Goal: Book appointment/travel/reservation

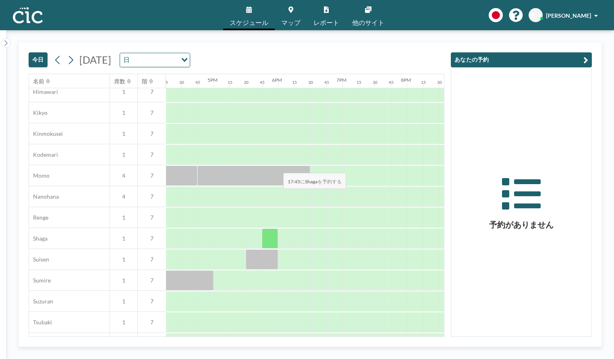
scroll to position [320, 1048]
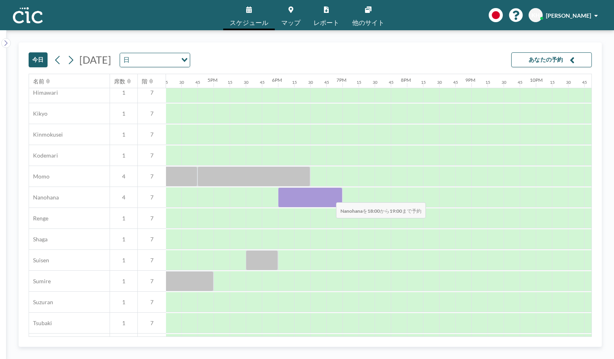
drag, startPoint x: 286, startPoint y: 197, endPoint x: 330, endPoint y: 197, distance: 43.9
click at [330, 197] on div at bounding box center [310, 197] width 64 height 20
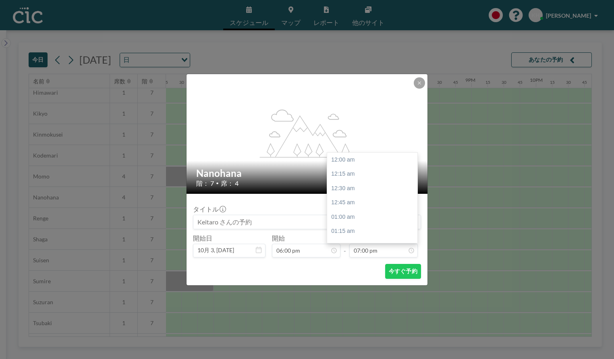
scroll to position [1090, 0]
click at [262, 223] on input at bounding box center [306, 222] width 227 height 14
type input "h"
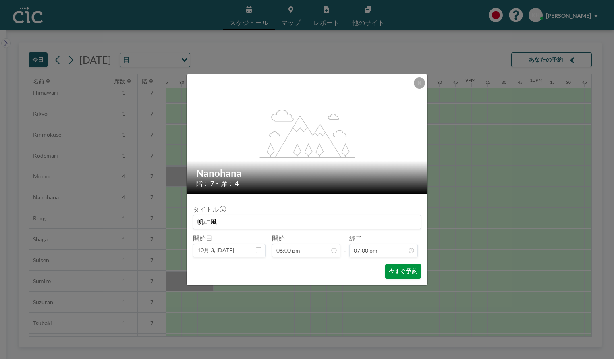
type input "帆に風"
click at [394, 270] on button "今すぐ予約" at bounding box center [403, 271] width 36 height 15
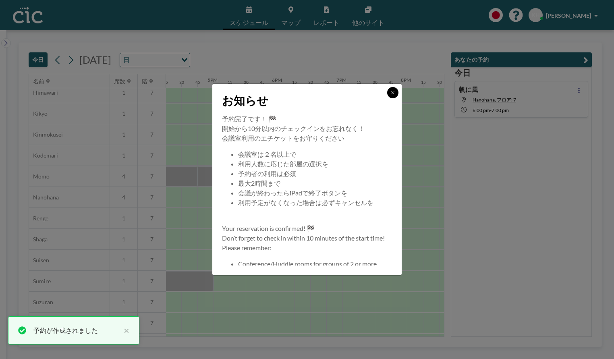
click at [392, 89] on button at bounding box center [392, 92] width 11 height 11
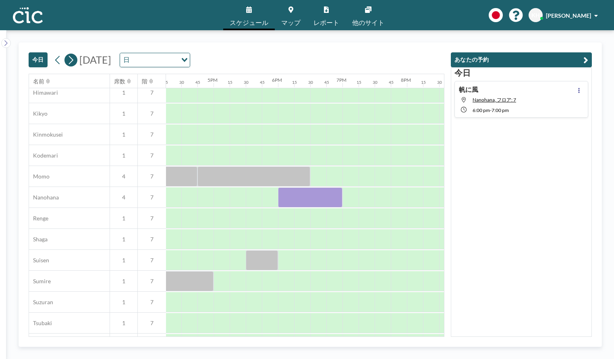
click at [72, 57] on icon at bounding box center [71, 60] width 8 height 12
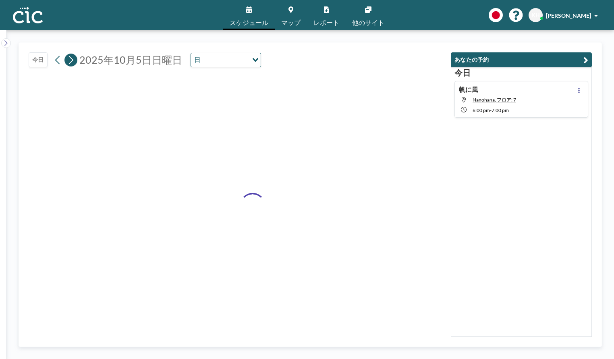
click at [72, 57] on icon at bounding box center [71, 60] width 8 height 12
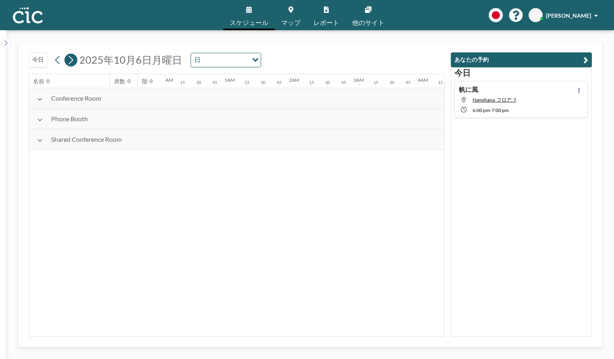
click at [72, 57] on icon at bounding box center [71, 60] width 8 height 12
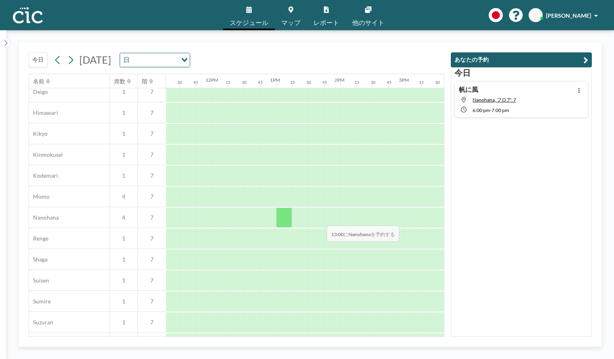
scroll to position [299, 730]
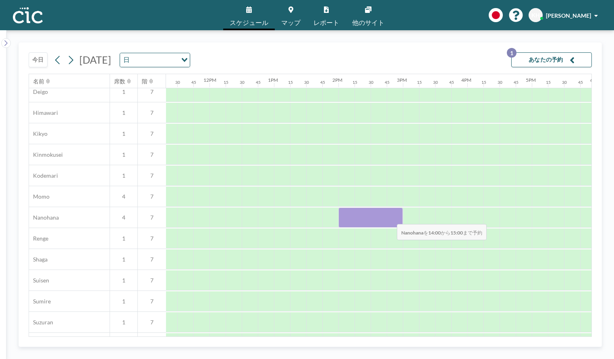
drag, startPoint x: 347, startPoint y: 218, endPoint x: 390, endPoint y: 219, distance: 43.5
click at [390, 219] on div at bounding box center [370, 218] width 64 height 20
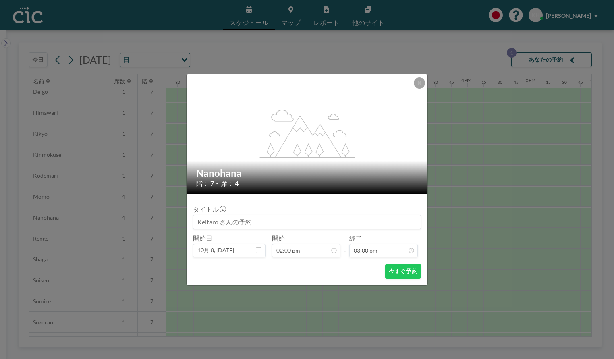
click at [302, 224] on input at bounding box center [306, 222] width 227 height 14
type input "帆に風"
click at [402, 270] on button "今すぐ予約" at bounding box center [403, 271] width 36 height 15
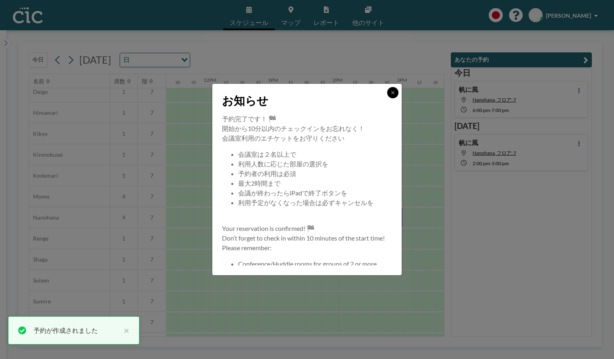
click at [394, 95] on icon at bounding box center [392, 92] width 5 height 5
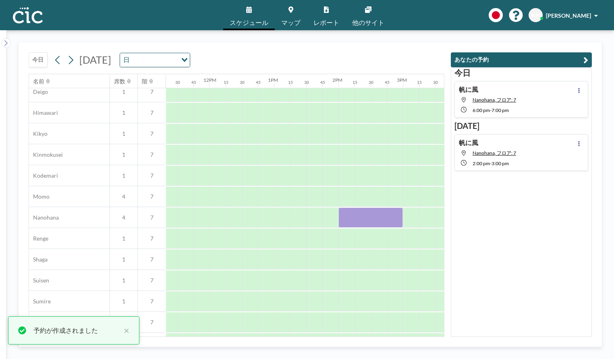
click at [545, 291] on div "[DATE] 帆に風 Nanohana, フロア: 7 6:00 PM - 7:00 PM [DATE] 帆に風 Nanohana, フロア: 7 2:00 …" at bounding box center [521, 202] width 141 height 270
